Goal: Transaction & Acquisition: Purchase product/service

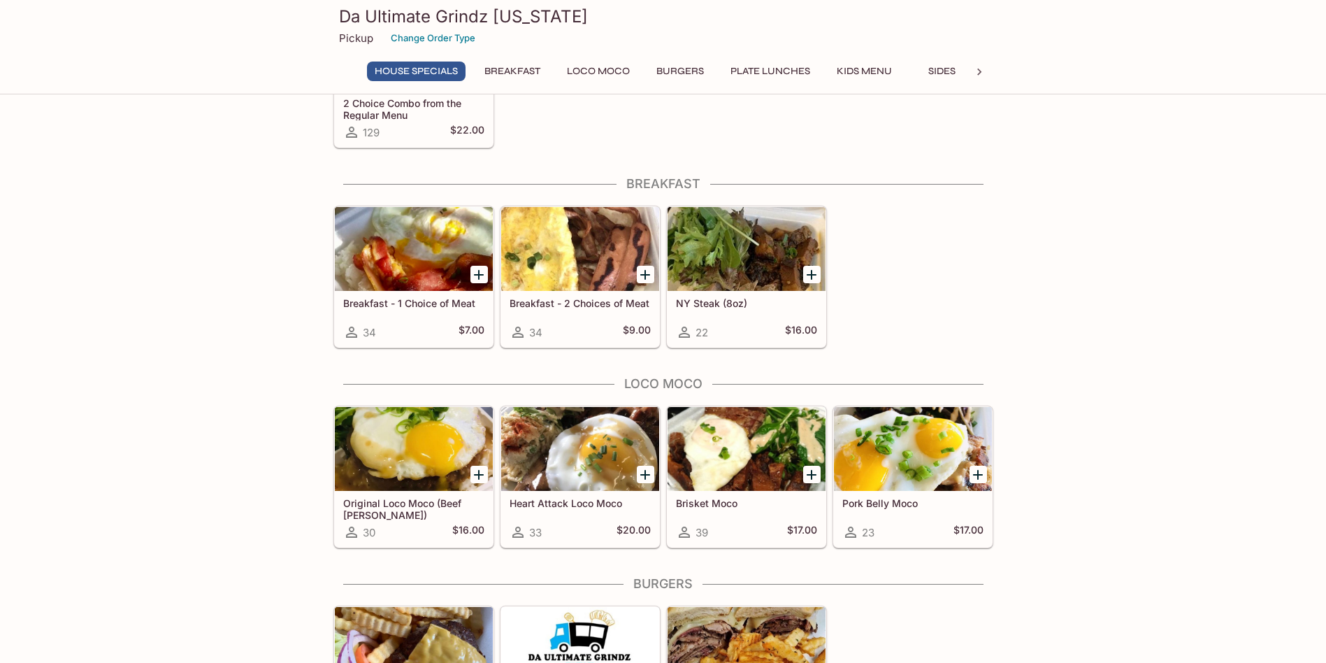
scroll to position [280, 0]
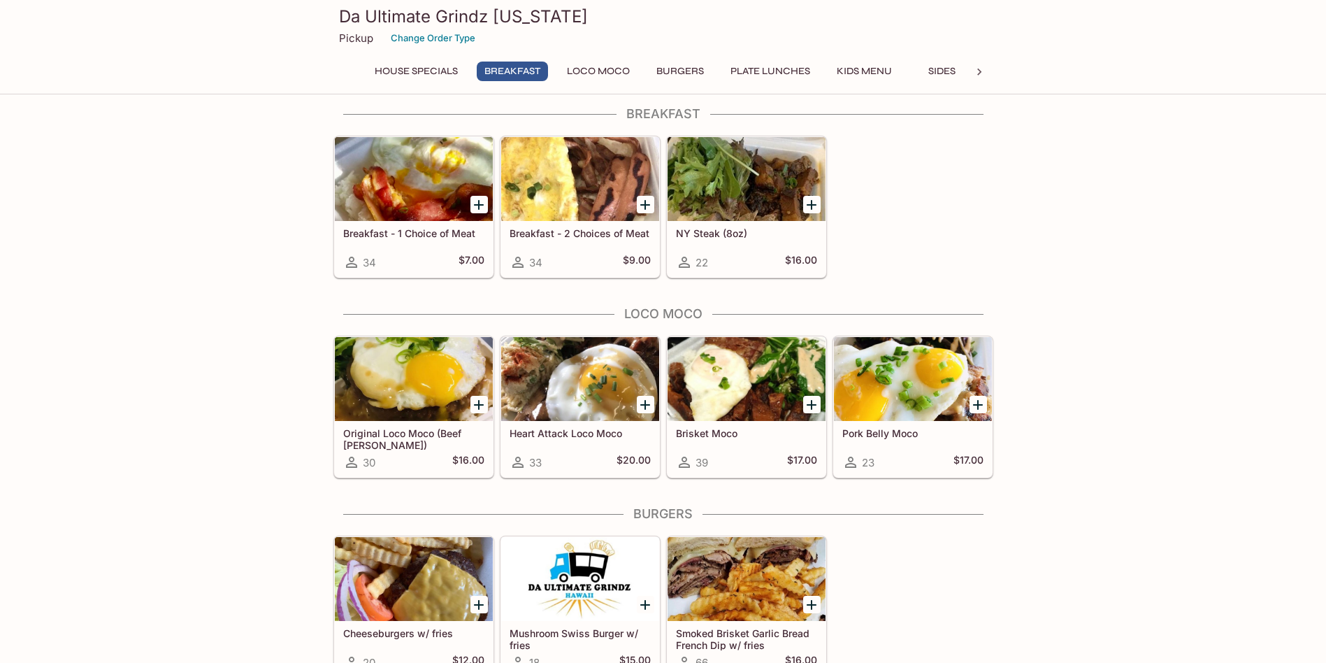
click at [812, 403] on icon "Add Brisket Moco" at bounding box center [812, 405] width 10 height 10
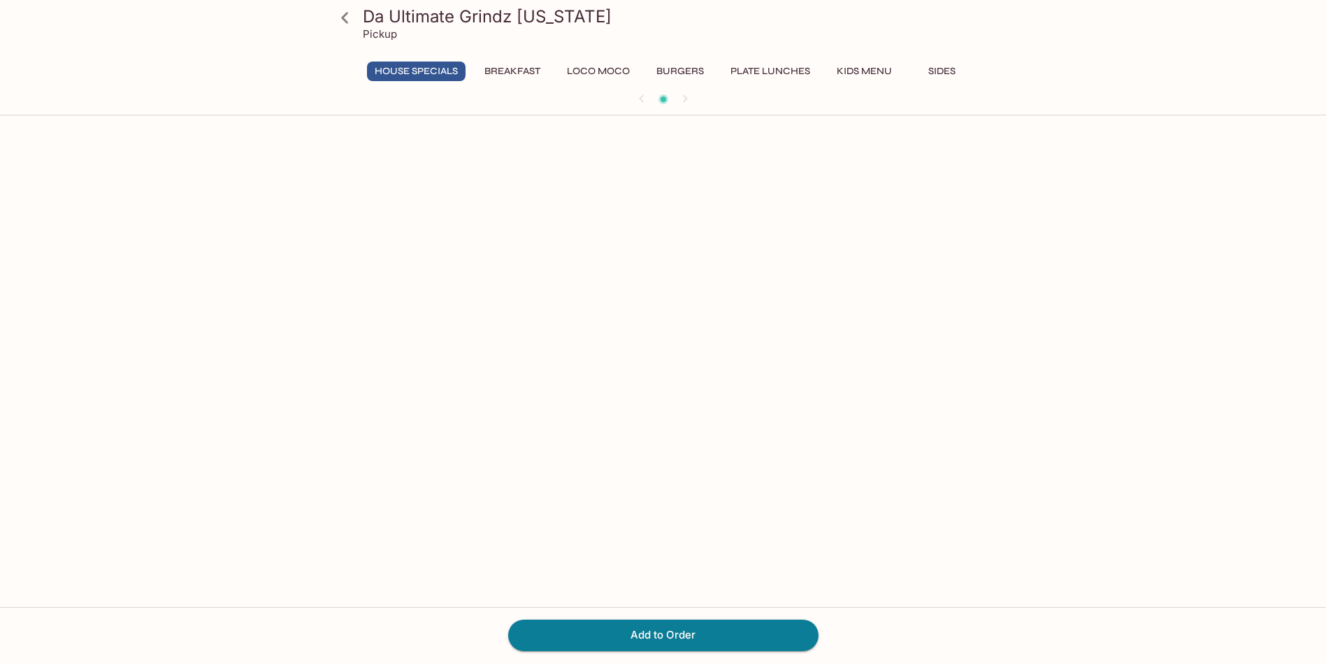
scroll to position [121, 0]
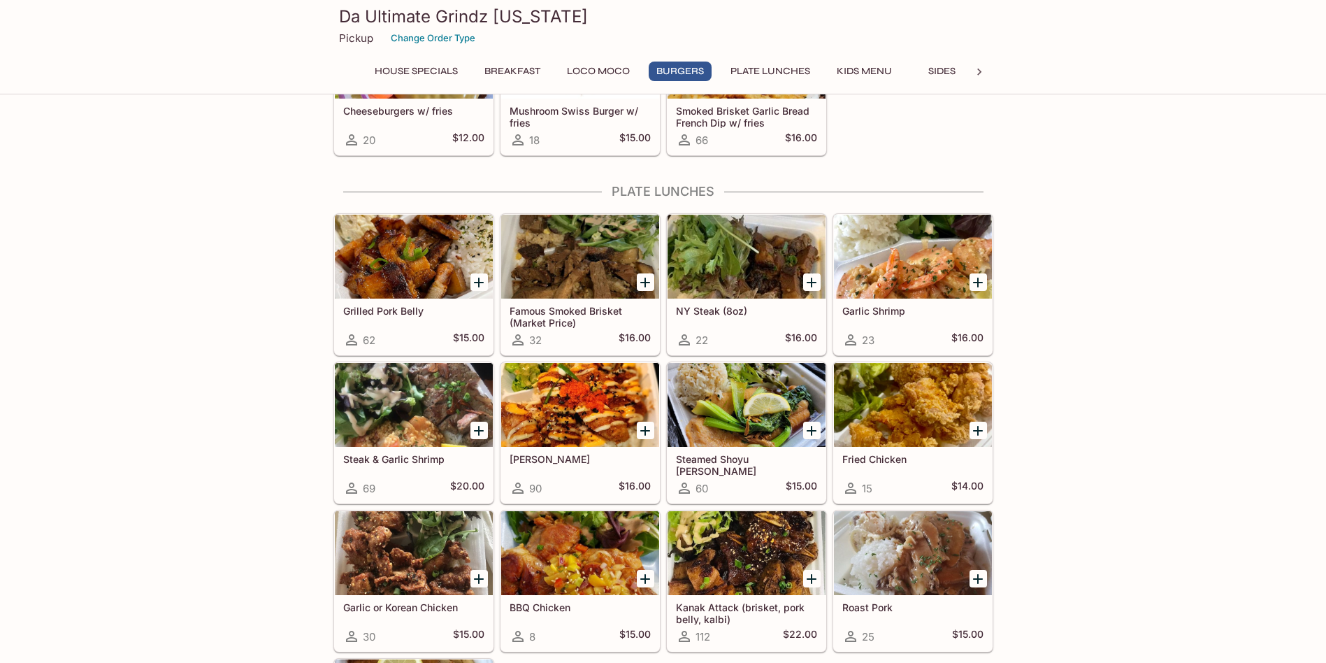
scroll to position [779, 0]
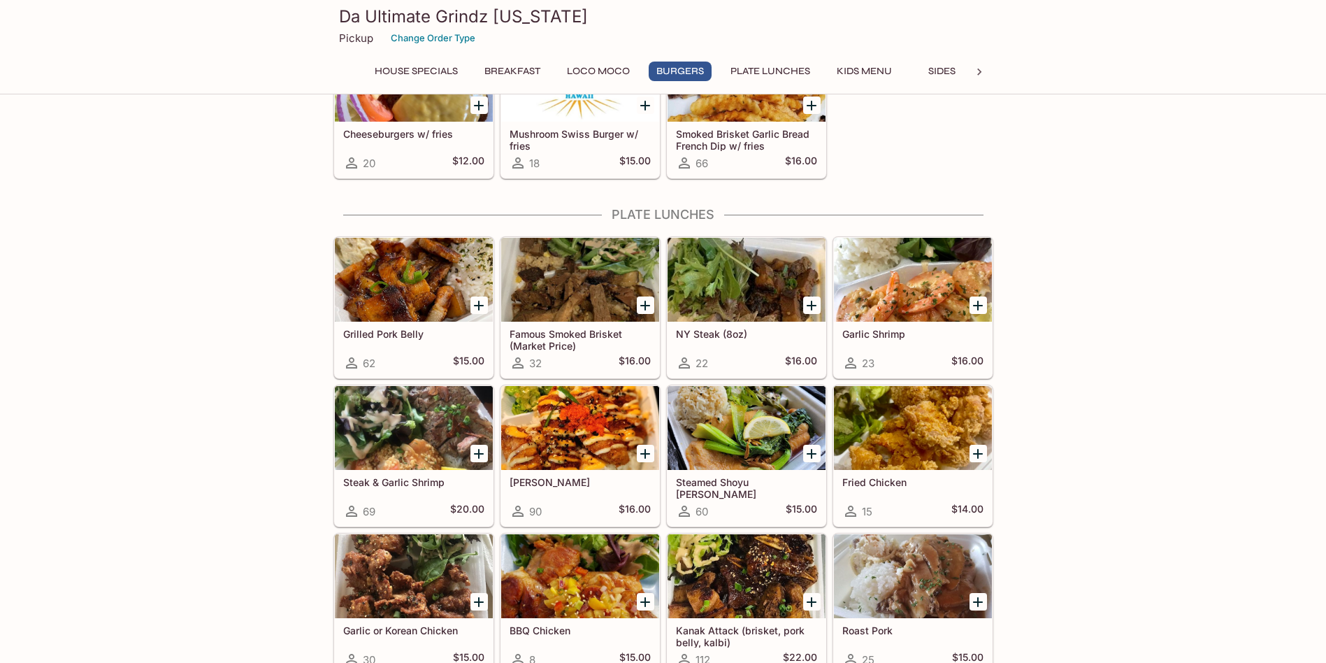
click at [596, 292] on div at bounding box center [580, 280] width 158 height 84
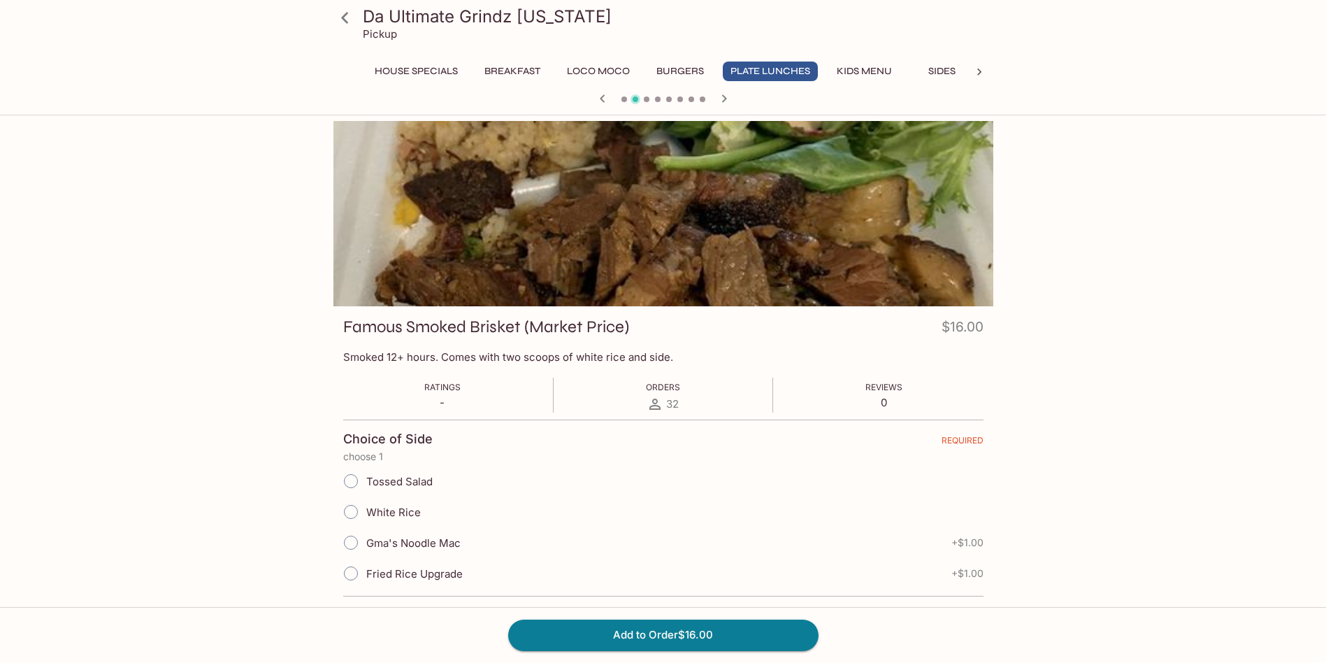
scroll to position [121, 0]
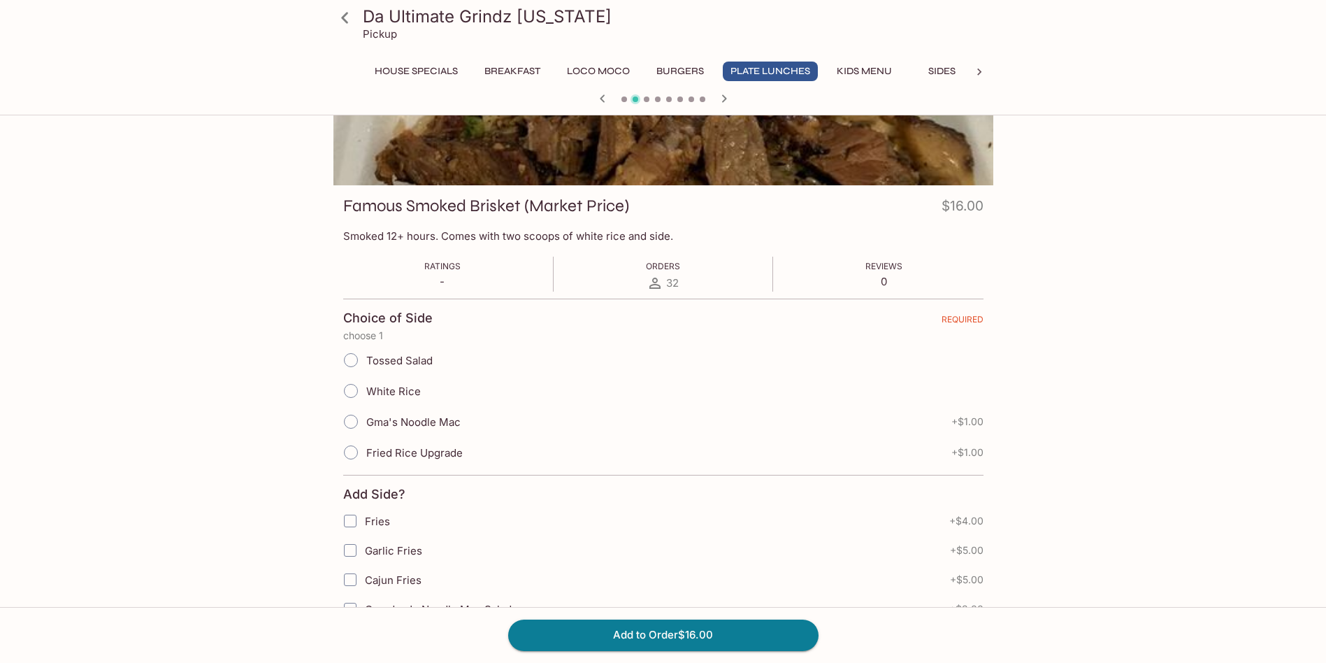
click at [661, 118] on div at bounding box center [664, 92] width 660 height 185
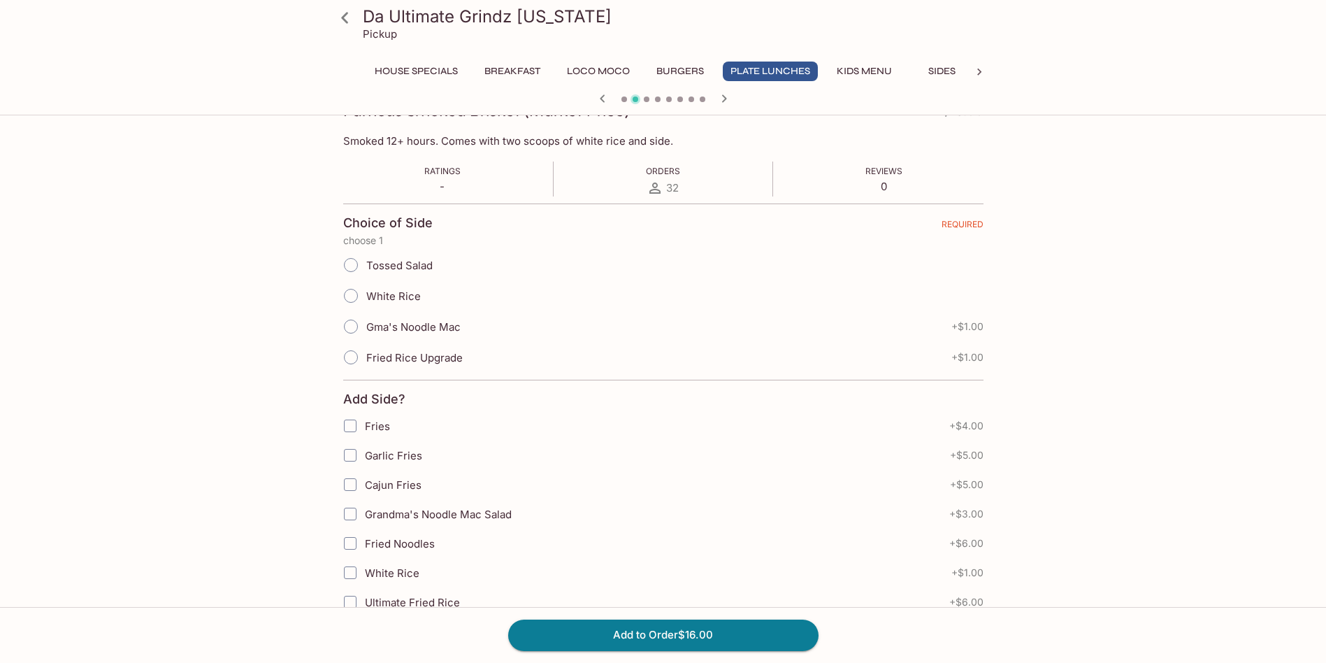
scroll to position [0, 0]
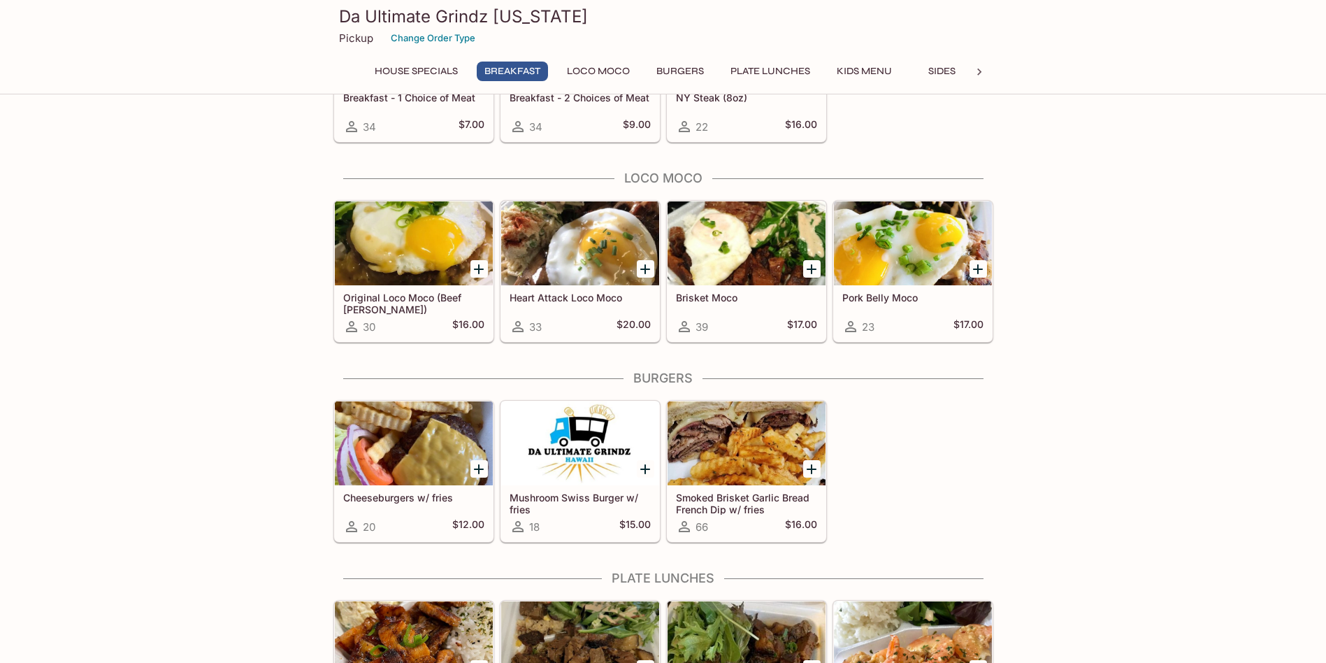
scroll to position [345, 0]
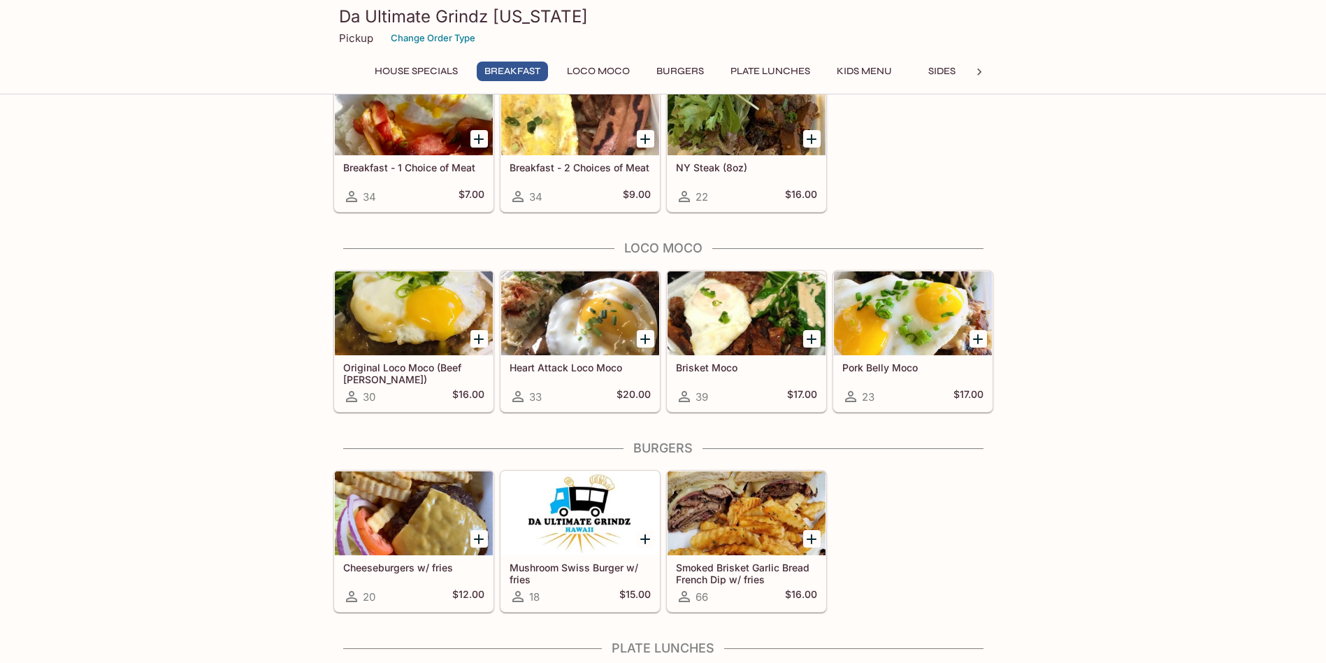
click at [646, 336] on icon "Add Heart Attack Loco Moco" at bounding box center [645, 339] width 10 height 10
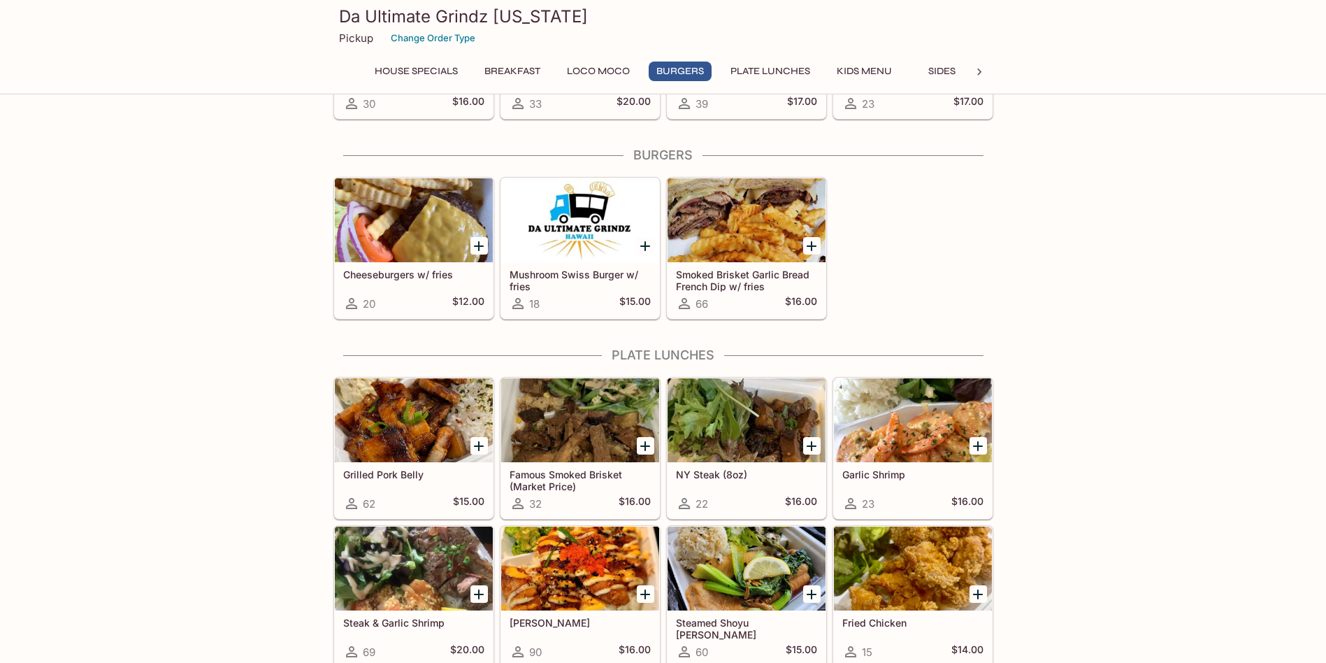
scroll to position [708, 0]
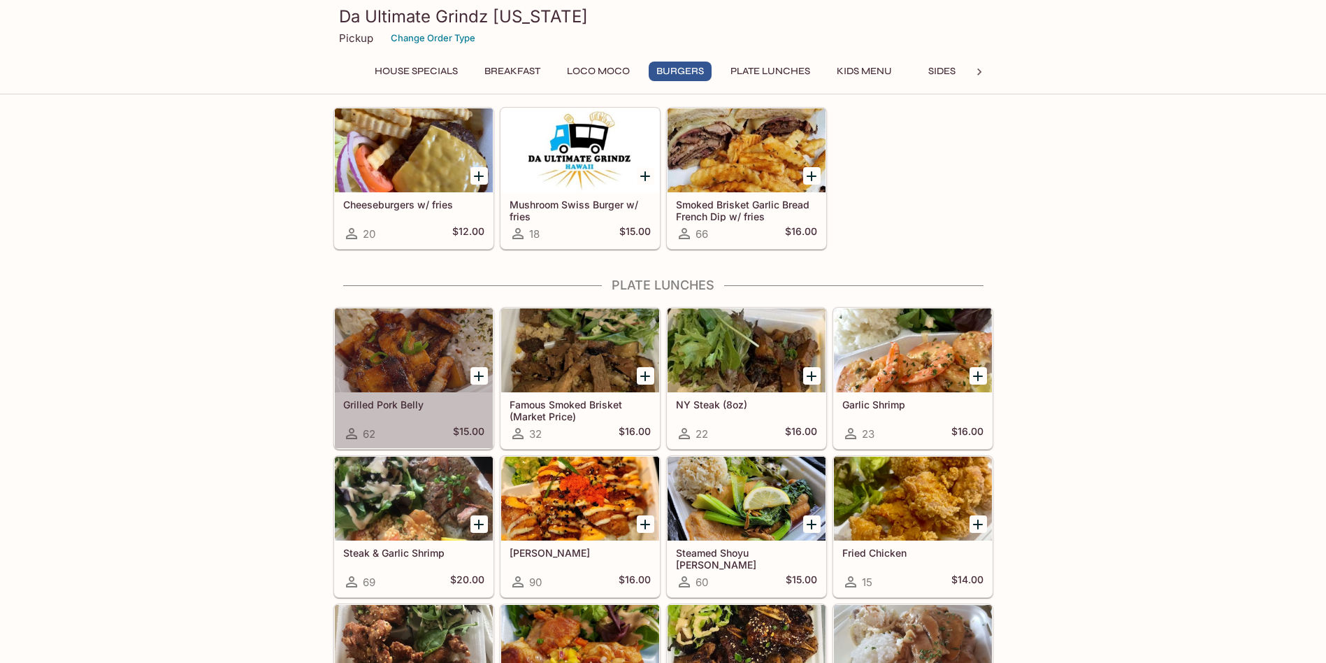
click at [409, 361] on div at bounding box center [414, 350] width 158 height 84
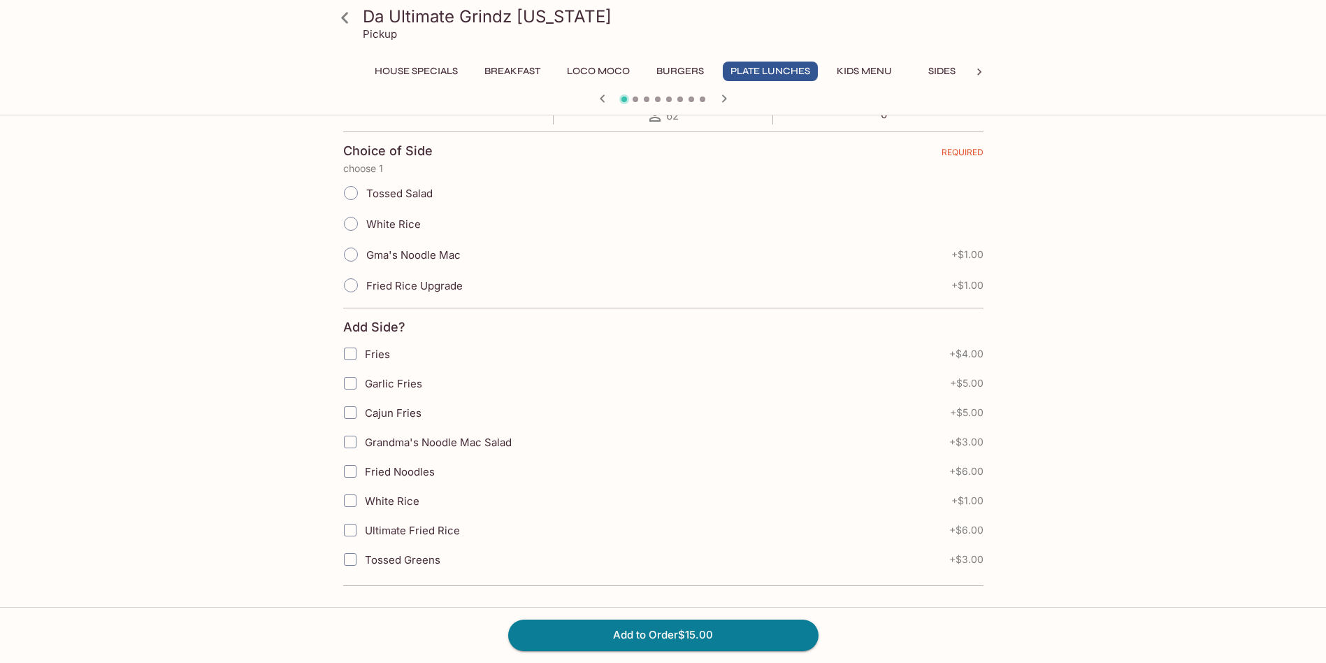
scroll to position [288, 0]
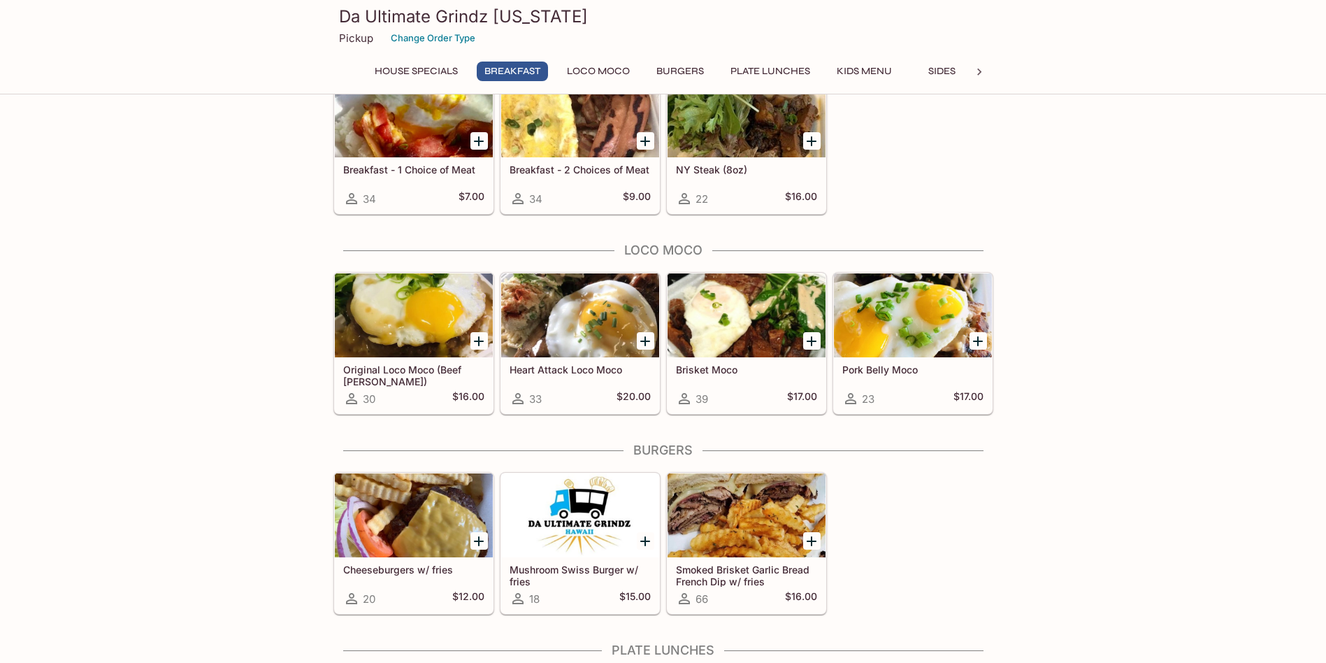
scroll to position [289, 0]
